Goal: Find specific page/section: Find specific page/section

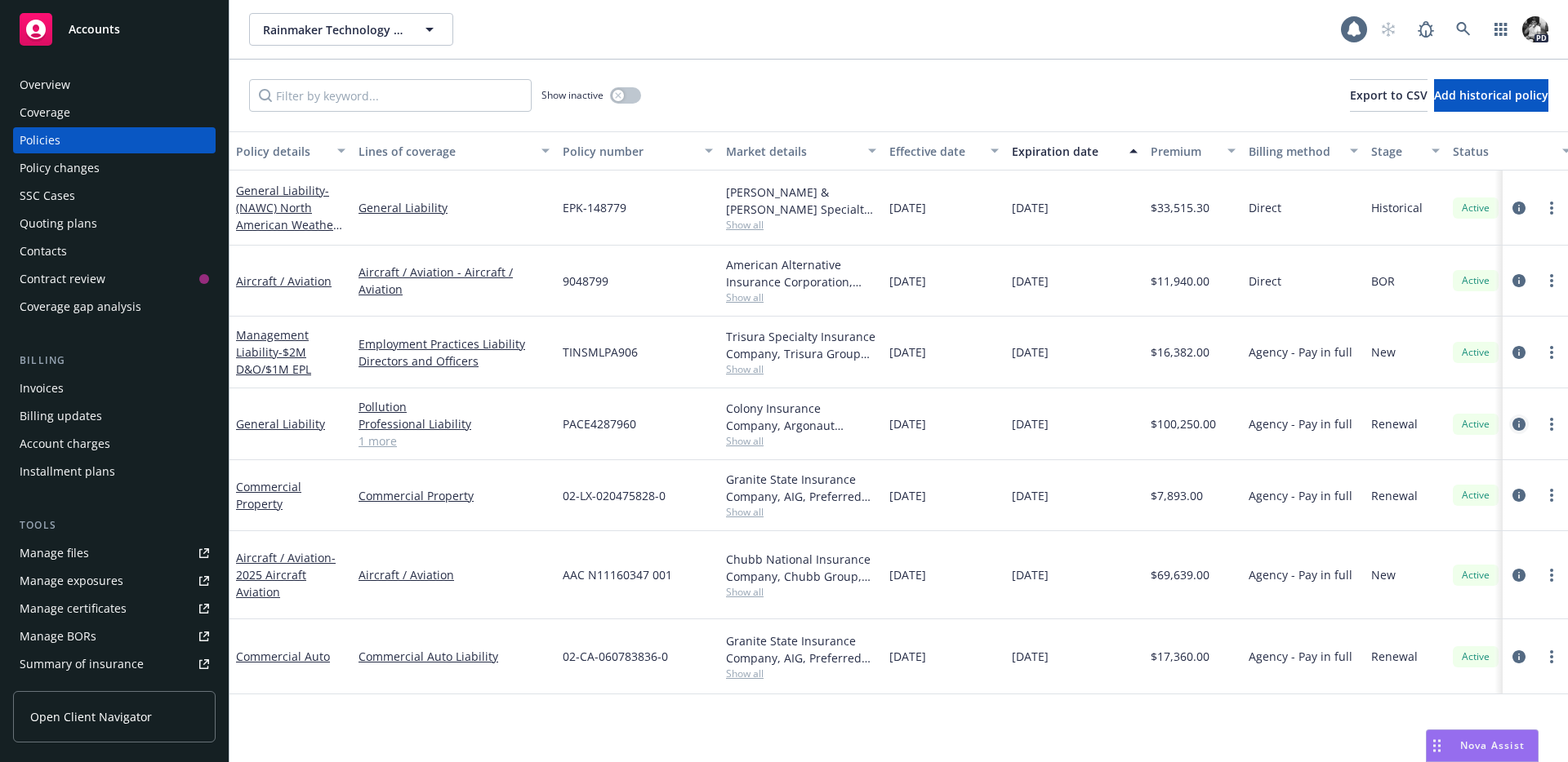
click at [1516, 418] on icon "circleInformation" at bounding box center [1519, 424] width 13 height 13
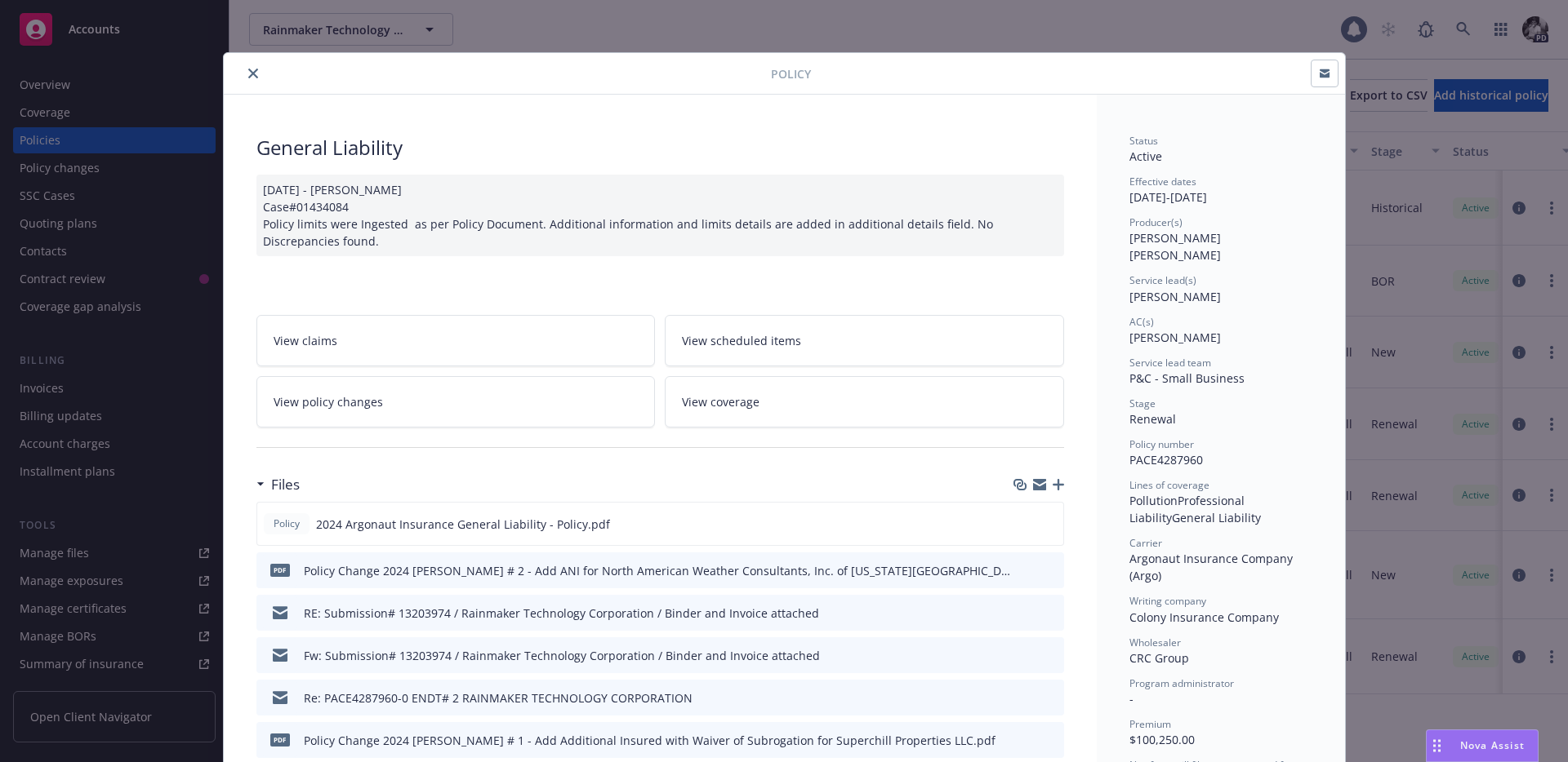
click at [255, 76] on icon "close" at bounding box center [253, 73] width 10 height 10
